Goal: Information Seeking & Learning: Learn about a topic

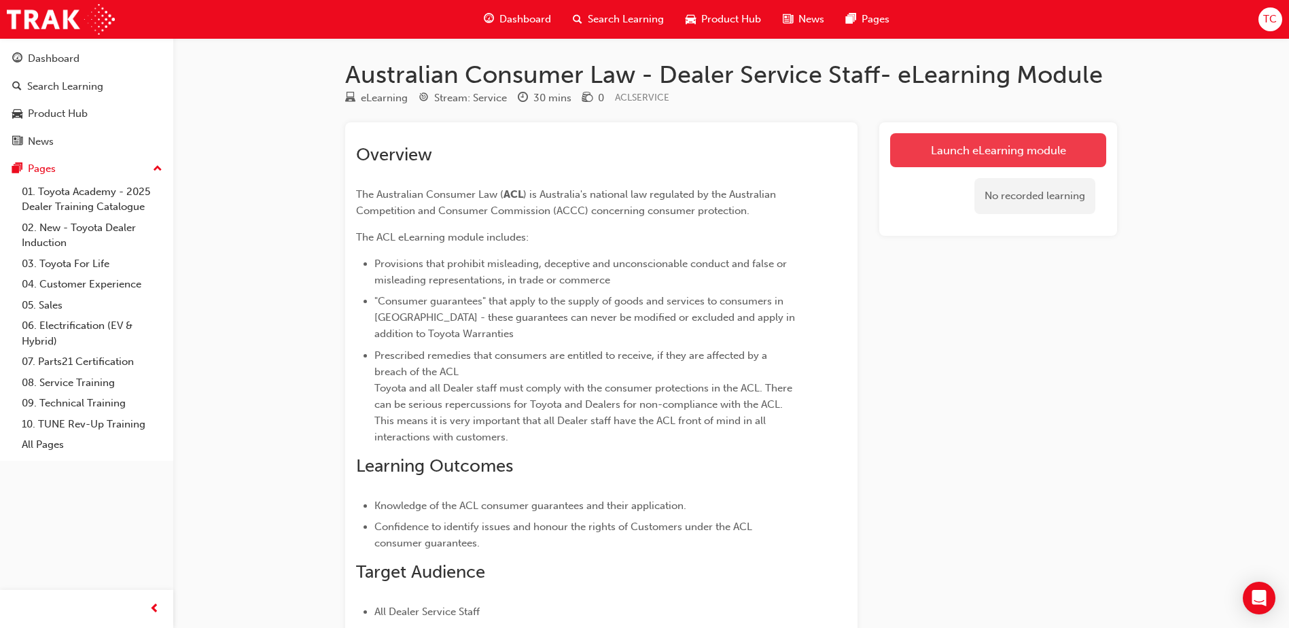
click at [990, 163] on link "Launch eLearning module" at bounding box center [998, 150] width 216 height 34
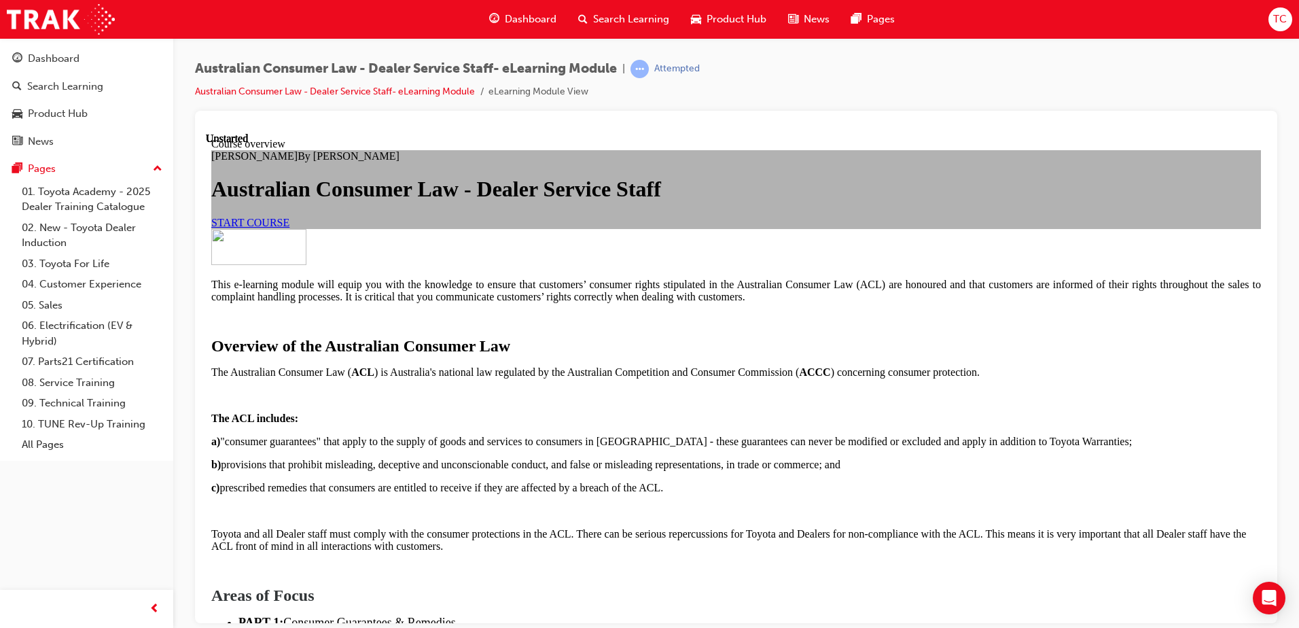
click at [289, 228] on span "START COURSE" at bounding box center [250, 222] width 78 height 12
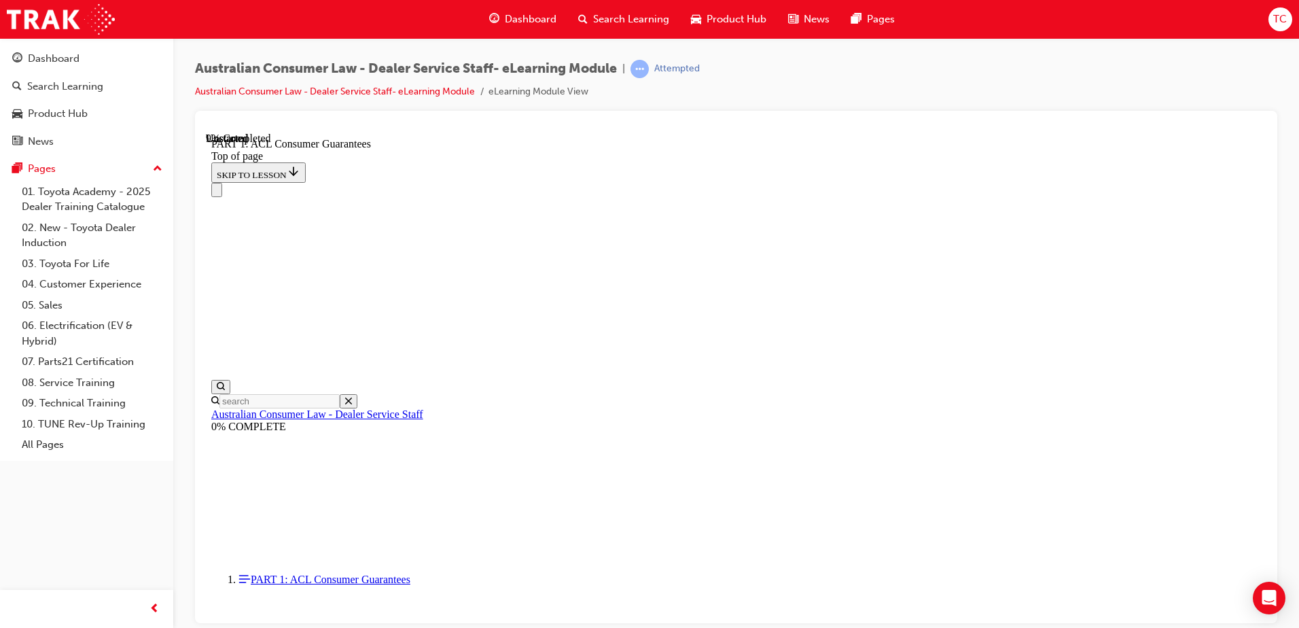
scroll to position [1537, 0]
